Goal: Find specific page/section: Find specific page/section

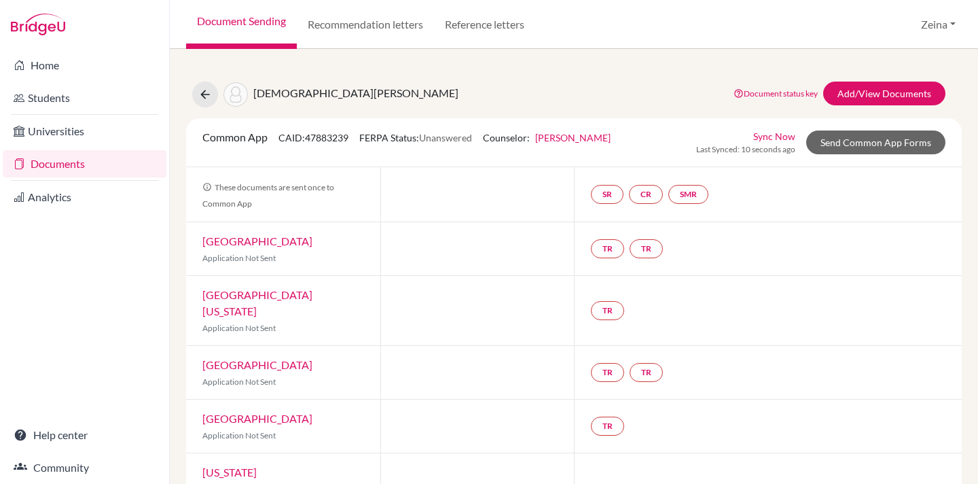
click at [71, 163] on link "Documents" at bounding box center [85, 163] width 164 height 27
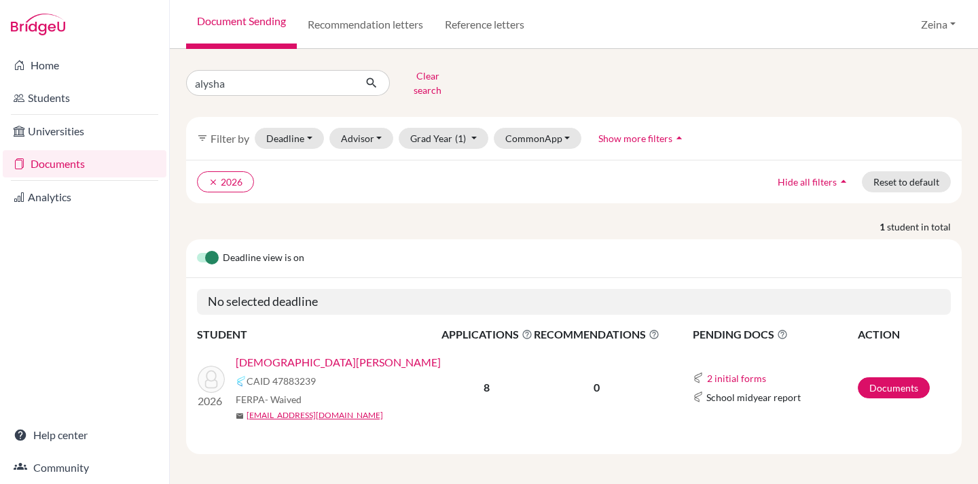
click at [33, 79] on div "Home Students Universities Documents Analytics Help center Community Document S…" at bounding box center [489, 242] width 978 height 484
type input "[PERSON_NAME]"
click button "submit" at bounding box center [372, 83] width 36 height 26
